Goal: Complete application form

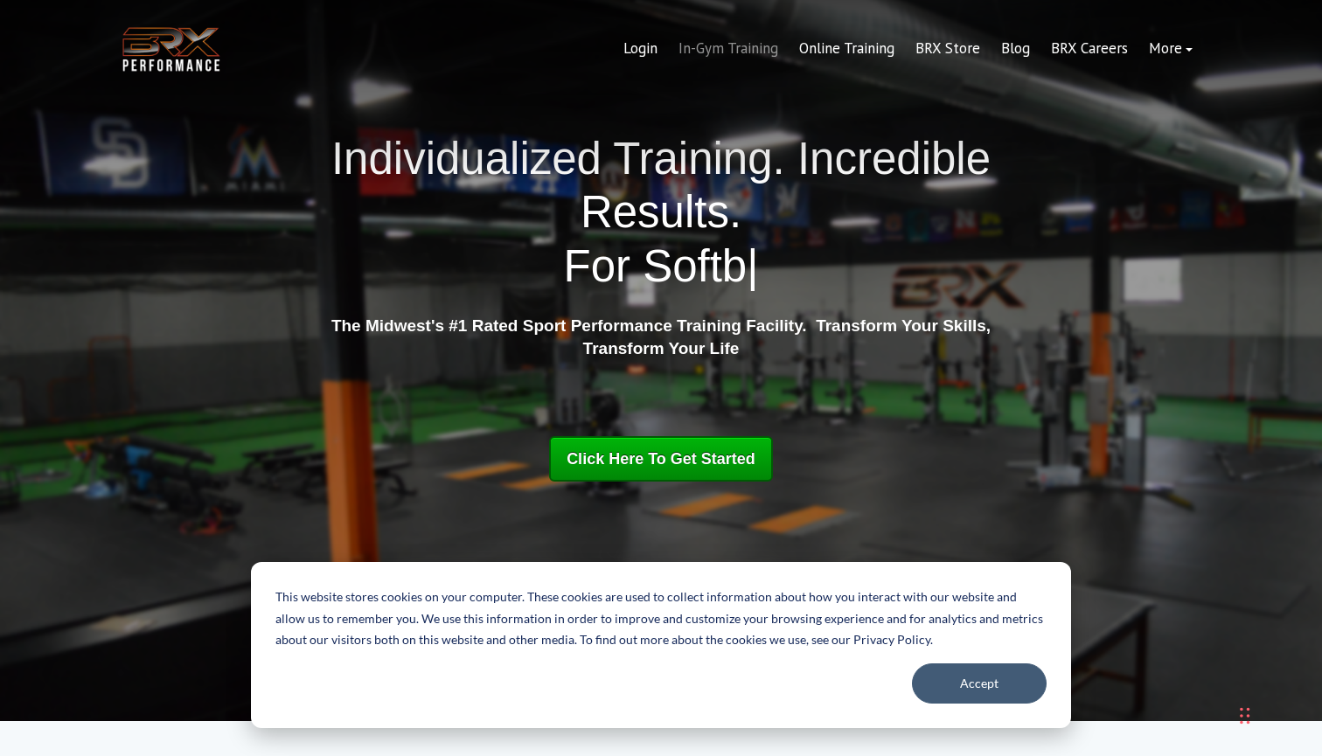
click at [741, 45] on link "In-Gym Training" at bounding box center [728, 49] width 121 height 42
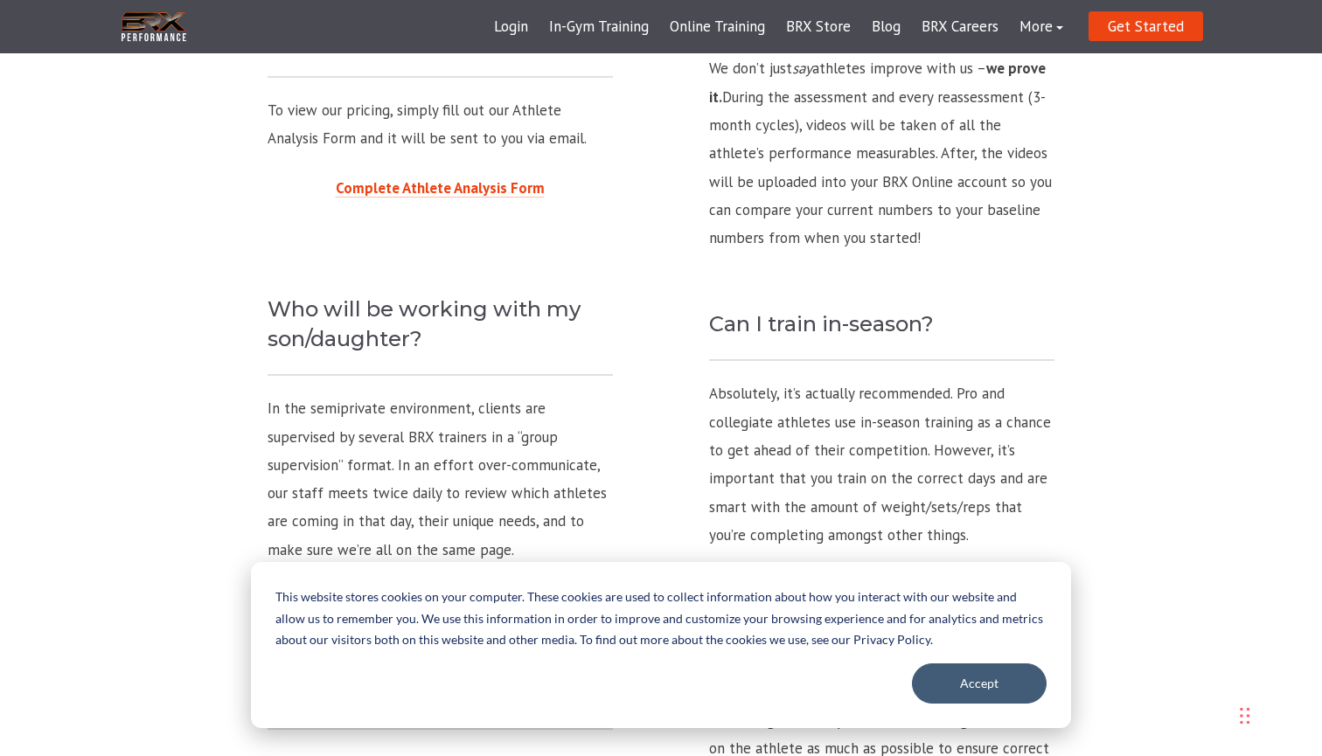
scroll to position [1772, 0]
click at [981, 685] on button "Accept" at bounding box center [979, 684] width 135 height 40
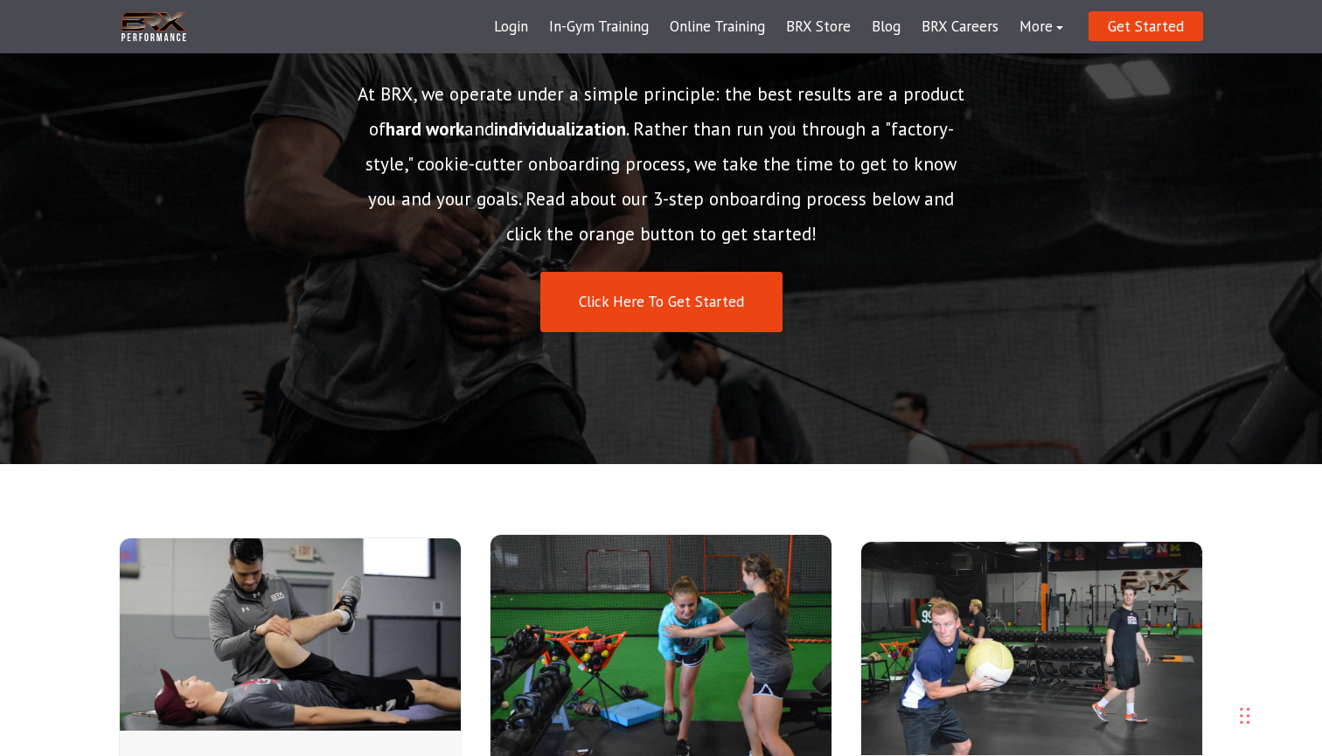
scroll to position [195, 0]
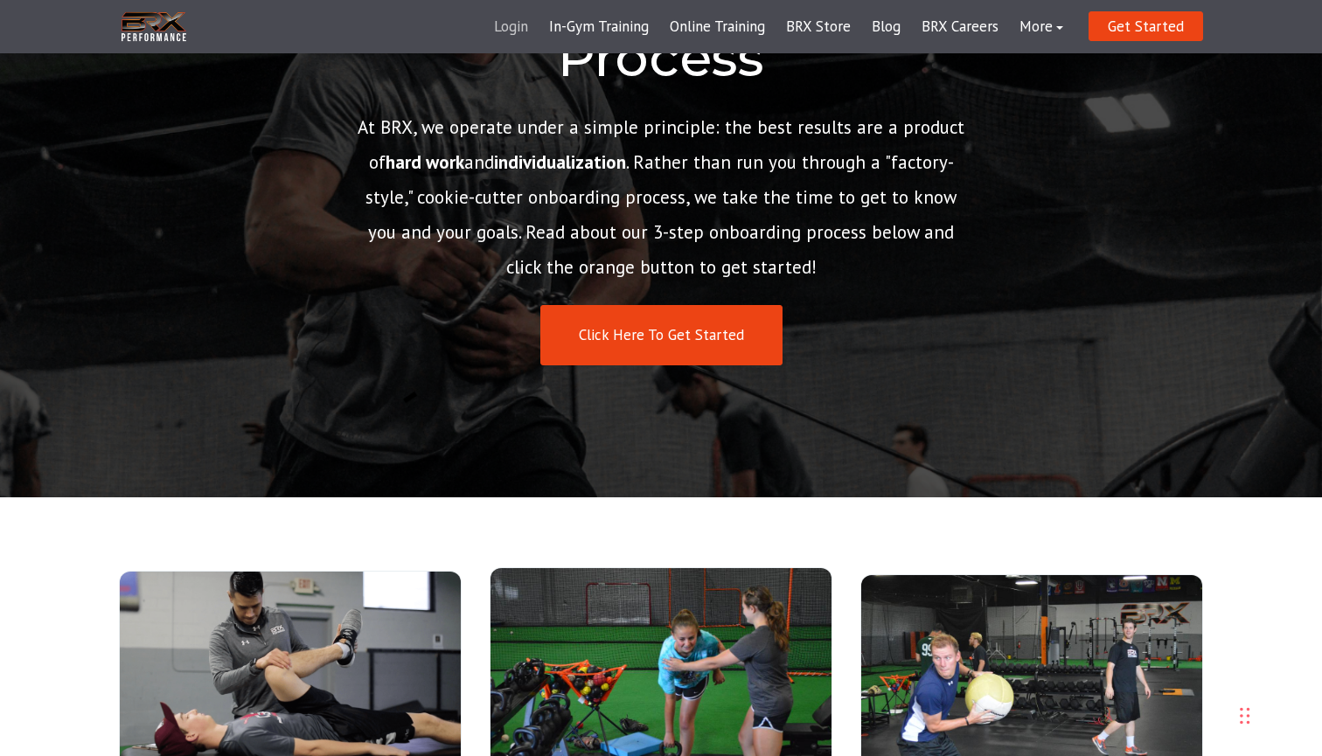
click at [529, 29] on link "Login" at bounding box center [511, 27] width 55 height 42
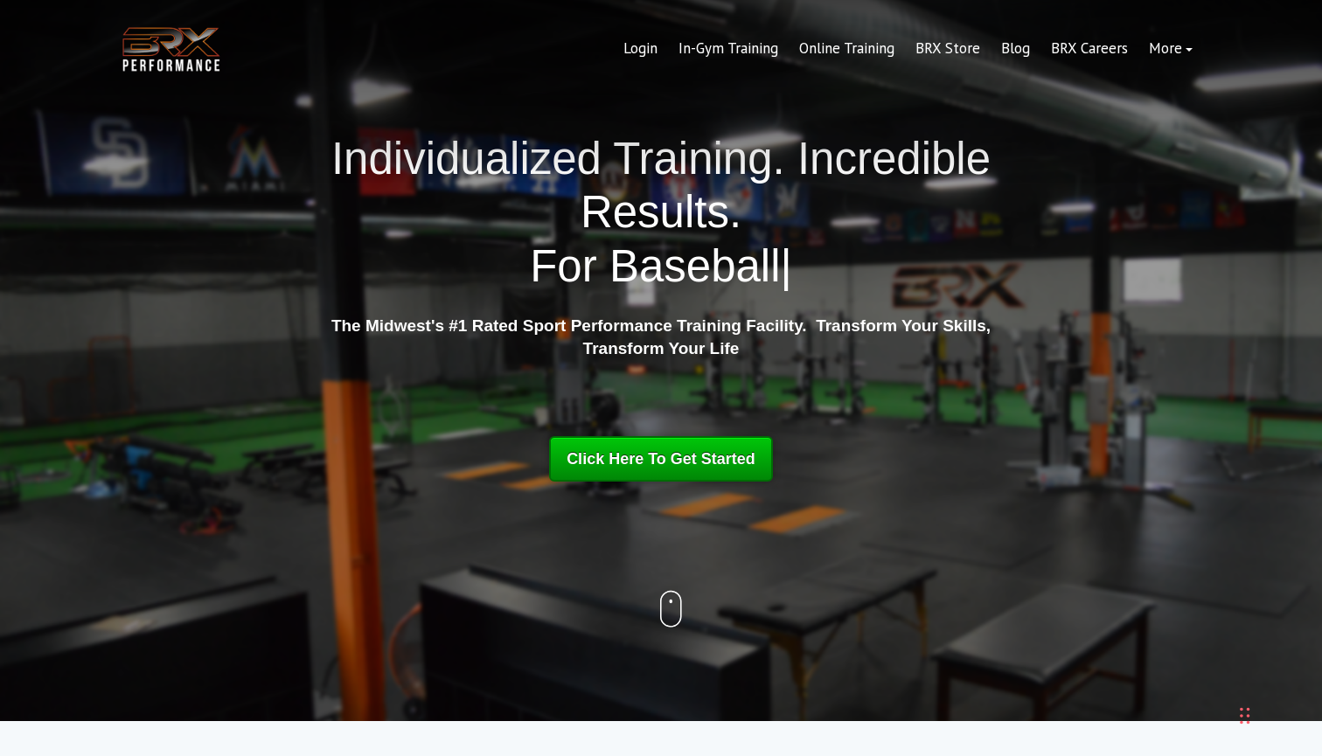
drag, startPoint x: 681, startPoint y: 435, endPoint x: 676, endPoint y: 456, distance: 21.6
click at [681, 436] on link "Click Here To Get Started" at bounding box center [661, 458] width 224 height 45
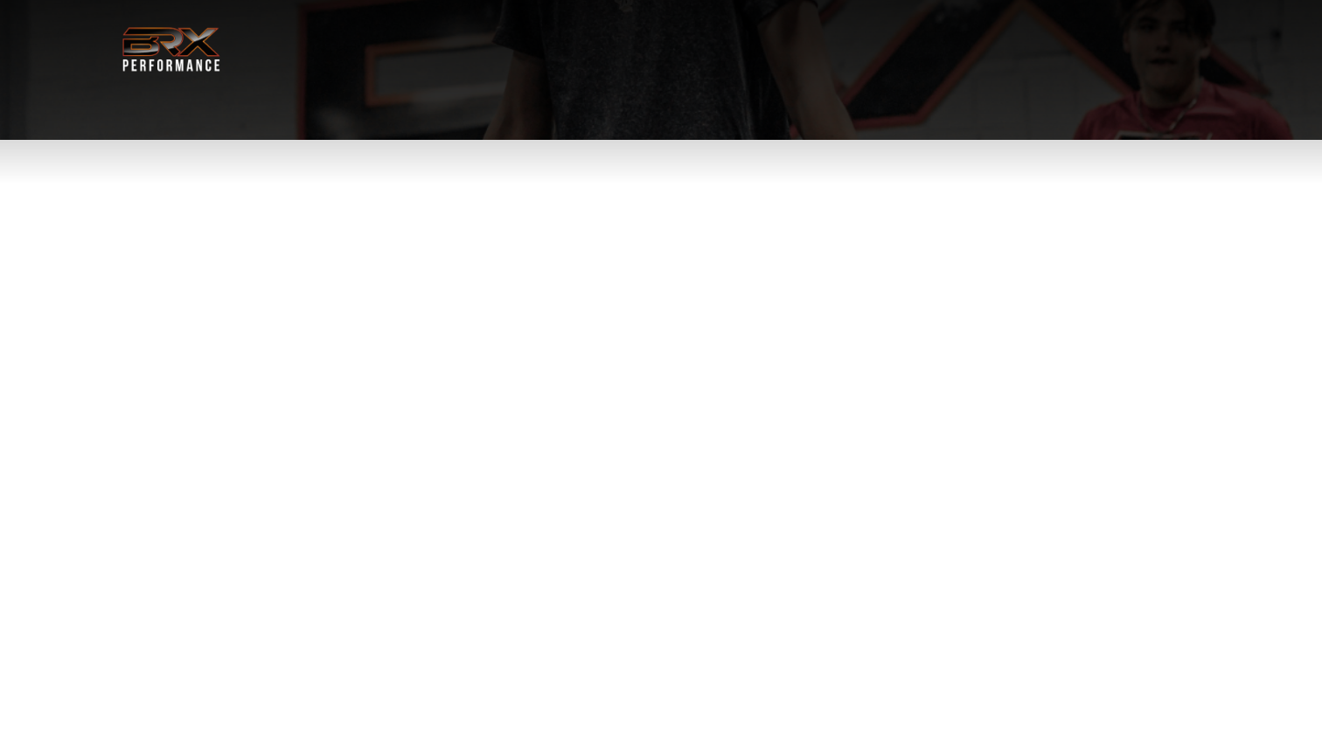
select select "**"
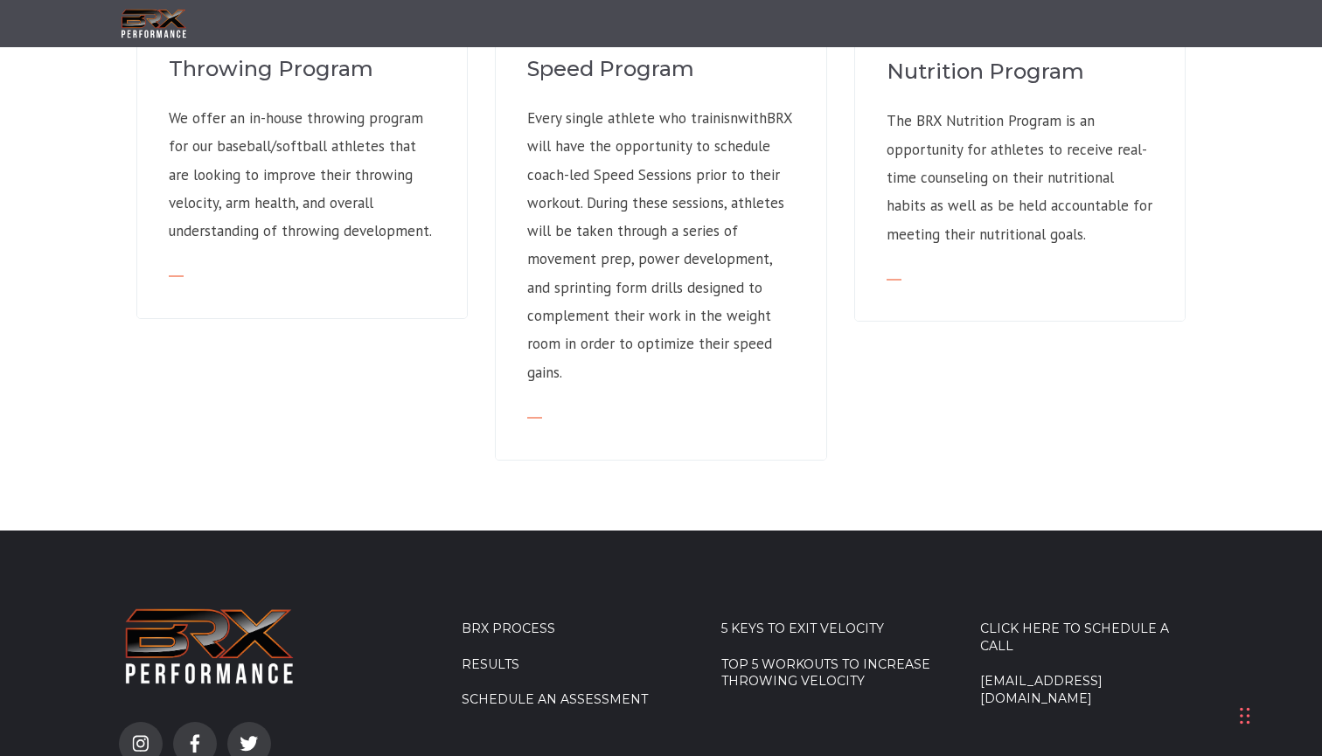
scroll to position [1650, 0]
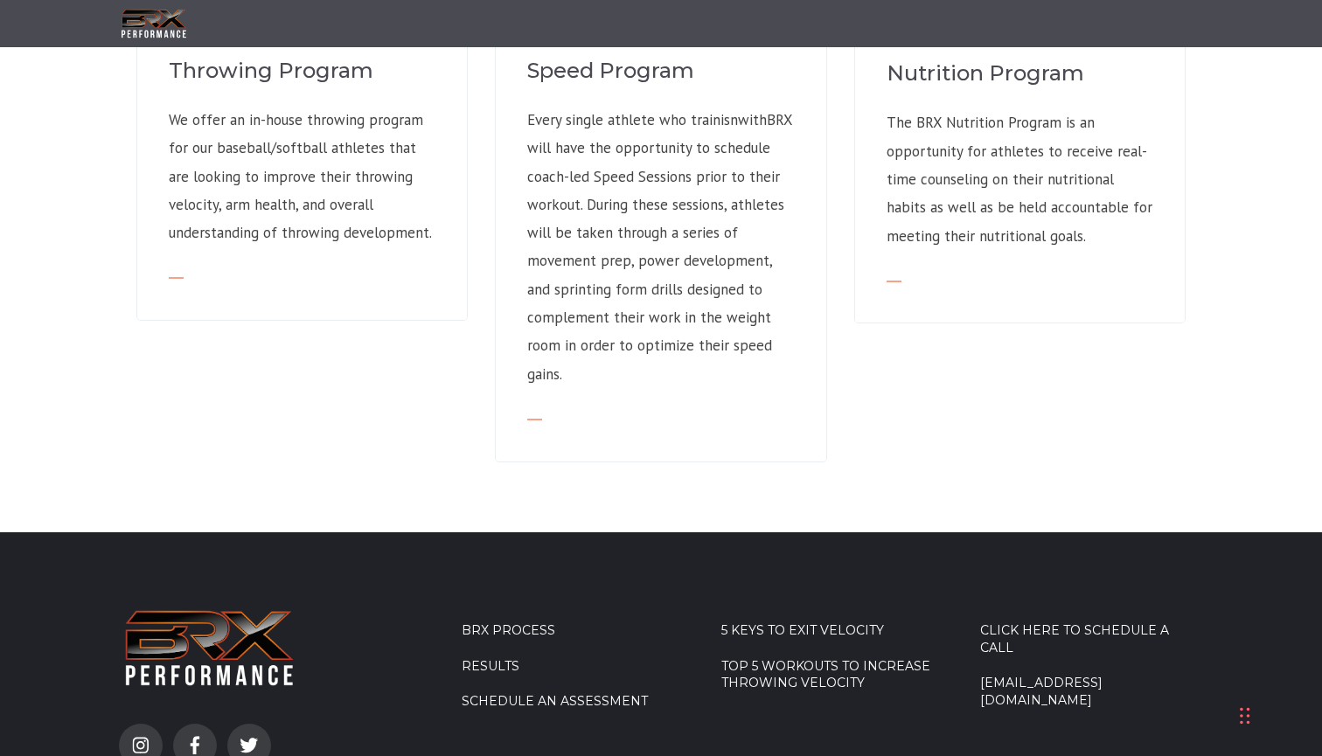
click at [511, 623] on li "BRX Process" at bounding box center [573, 641] width 223 height 36
click at [512, 623] on link "BRX Process" at bounding box center [573, 631] width 223 height 17
